Goal: Information Seeking & Learning: Learn about a topic

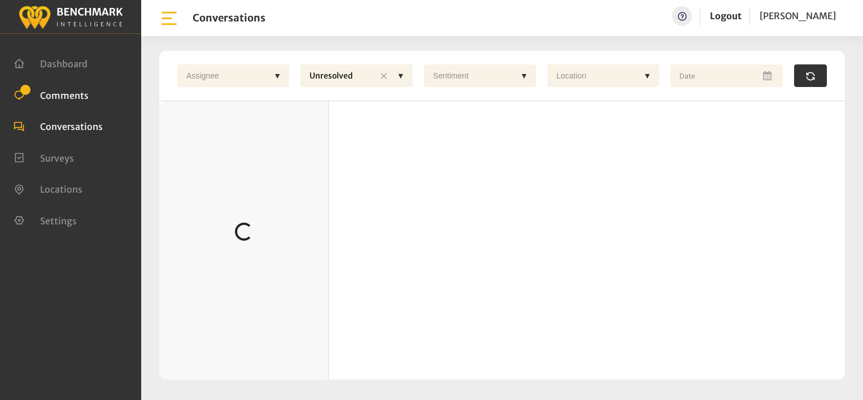
click at [73, 93] on span "Comments" at bounding box center [64, 94] width 49 height 11
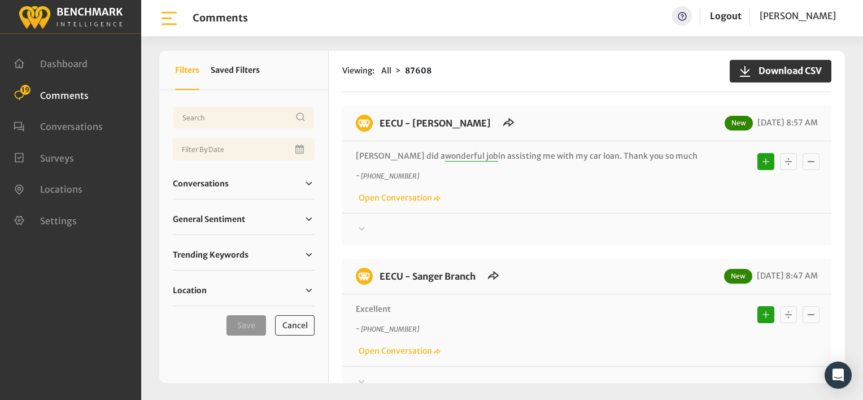
click at [496, 86] on div "Viewing: All 87608 Download CSV" at bounding box center [586, 71] width 489 height 41
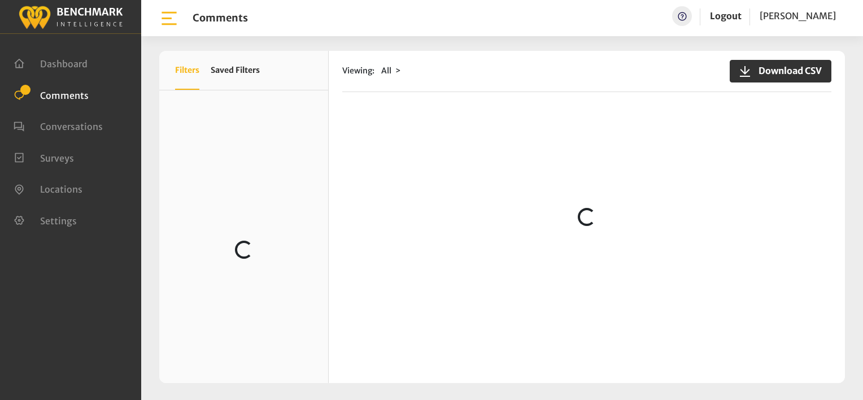
click at [491, 78] on div "Viewing: All Download CSV" at bounding box center [586, 71] width 489 height 41
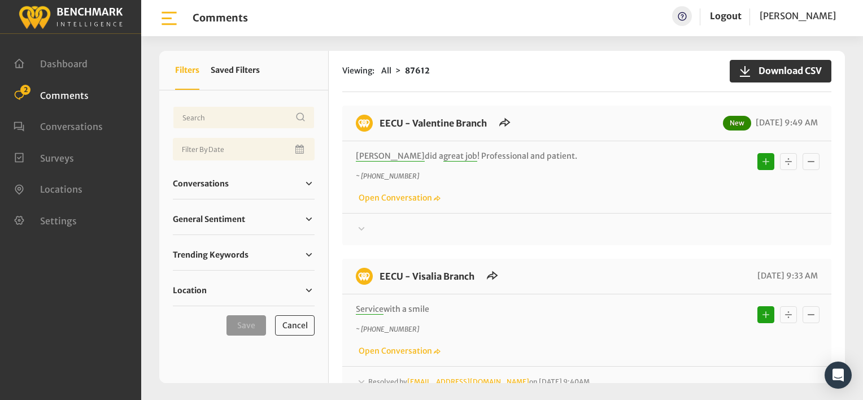
click at [609, 130] on div "EECU - Valentine Branch New 08/22/2025 9:49 AM" at bounding box center [586, 128] width 489 height 27
click at [557, 200] on div "~ +15596967636 Open Conversation" at bounding box center [587, 187] width 462 height 33
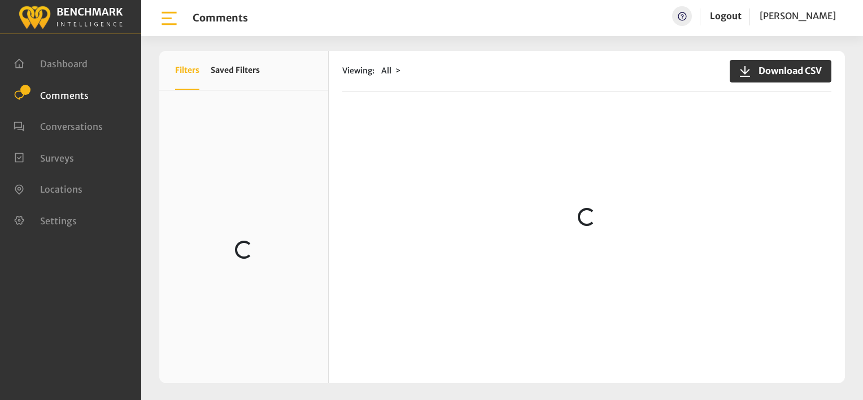
scroll to position [1537, 0]
